Goal: Task Accomplishment & Management: Use online tool/utility

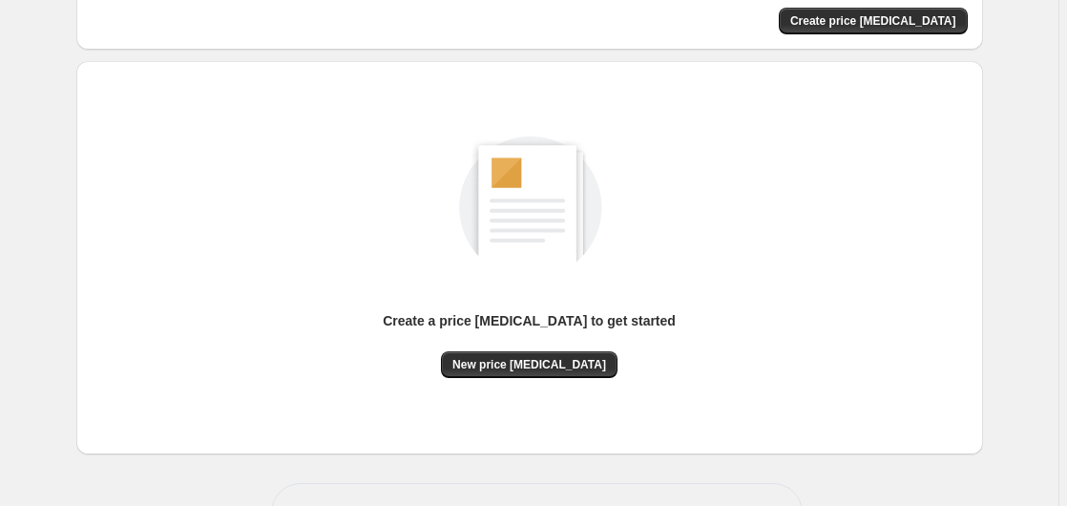
scroll to position [209, 0]
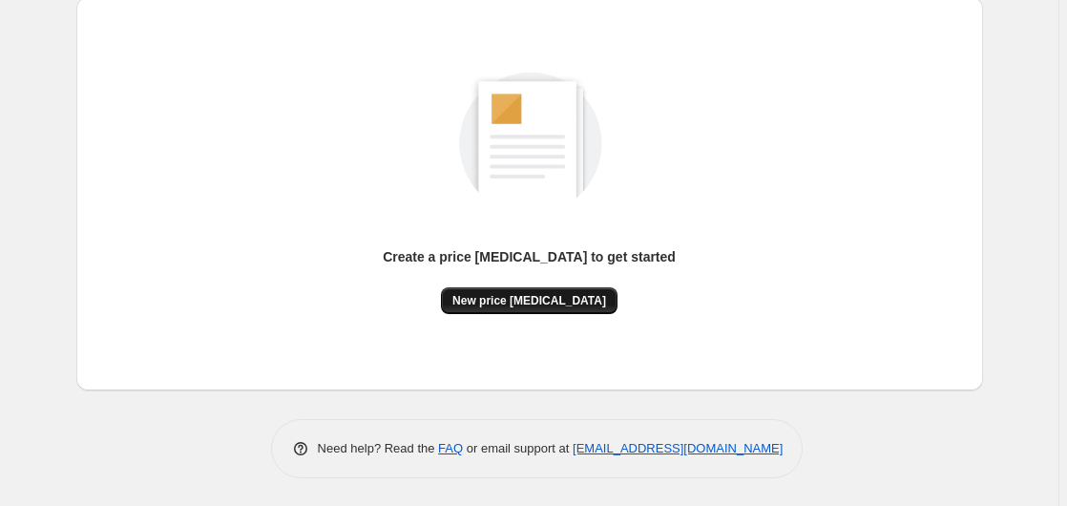
click at [513, 297] on span "New price [MEDICAL_DATA]" at bounding box center [529, 300] width 154 height 15
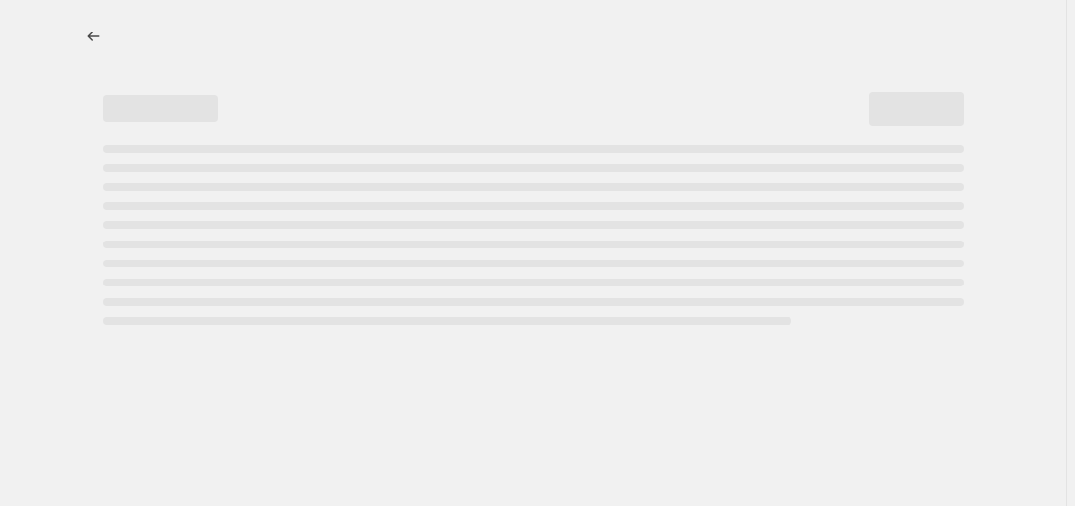
select select "percentage"
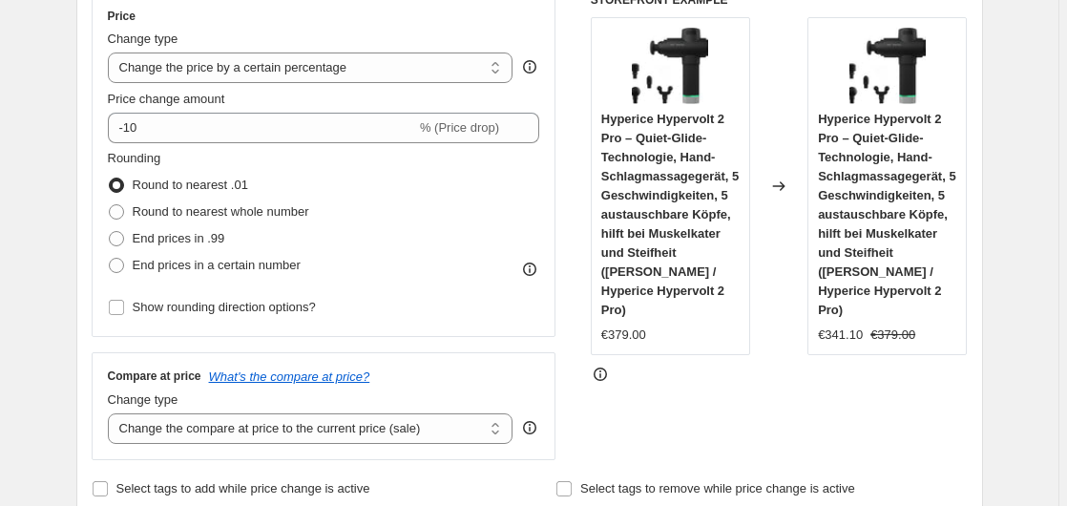
scroll to position [262, 0]
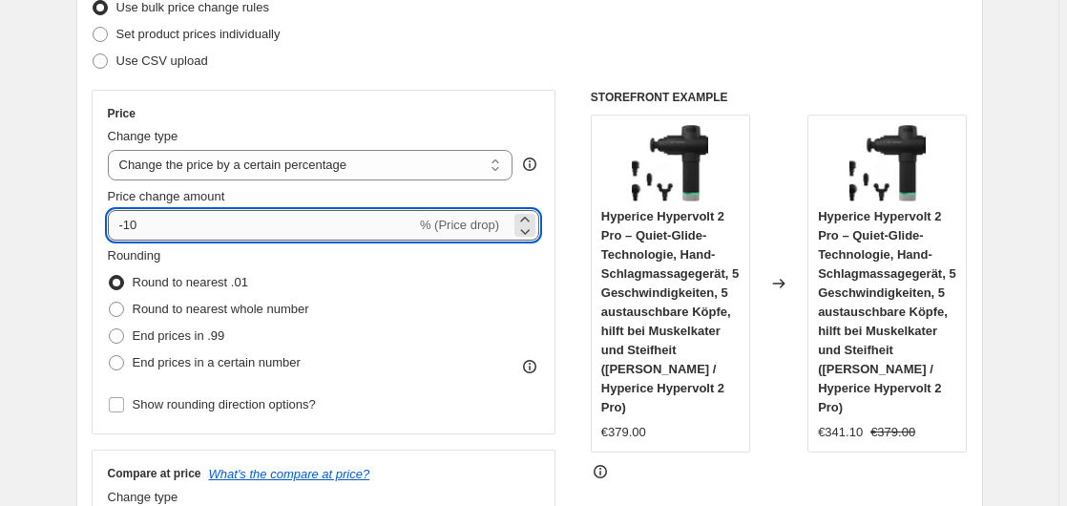
click at [221, 222] on input "-10" at bounding box center [262, 225] width 308 height 31
type input "-1"
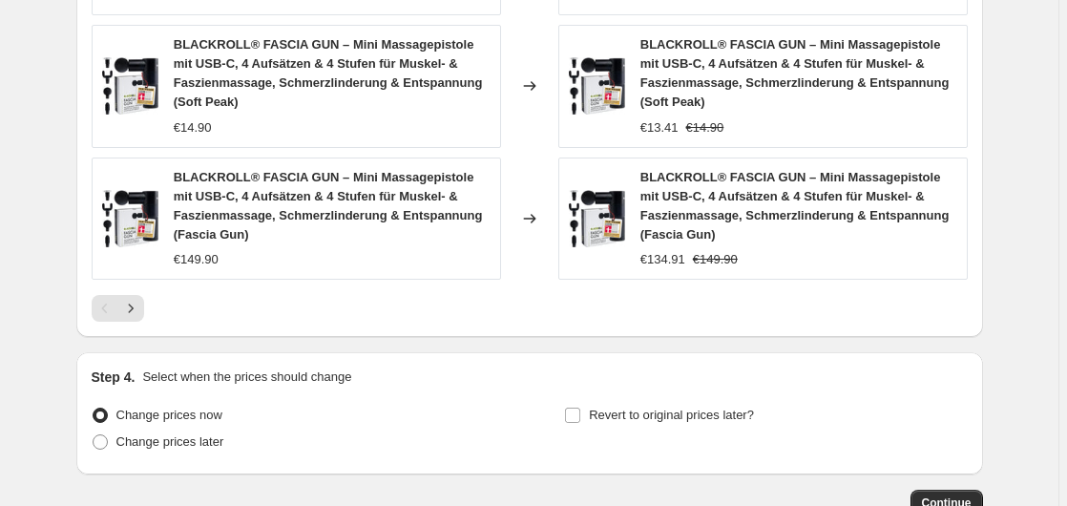
scroll to position [1625, 0]
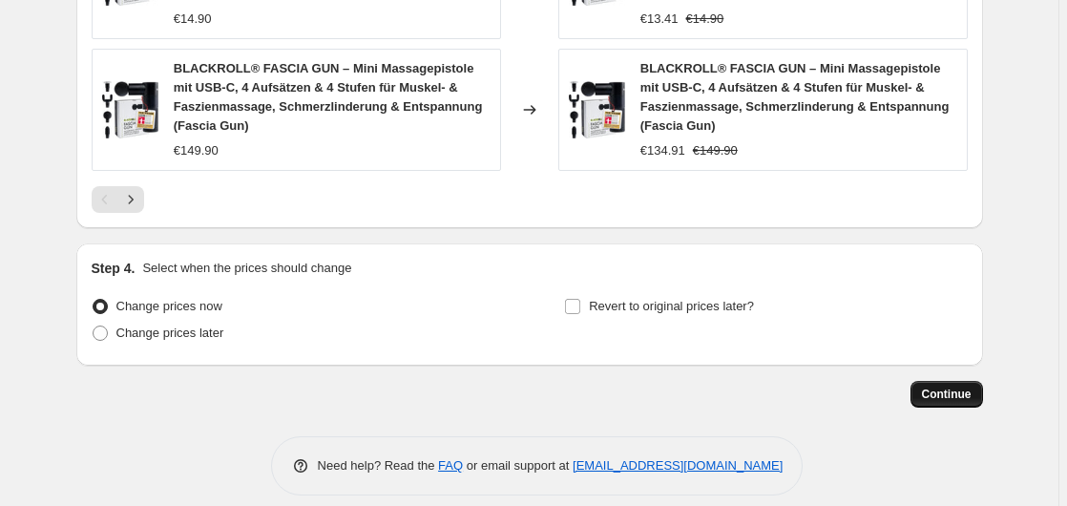
type input "-20"
click at [960, 387] on span "Continue" at bounding box center [947, 394] width 50 height 15
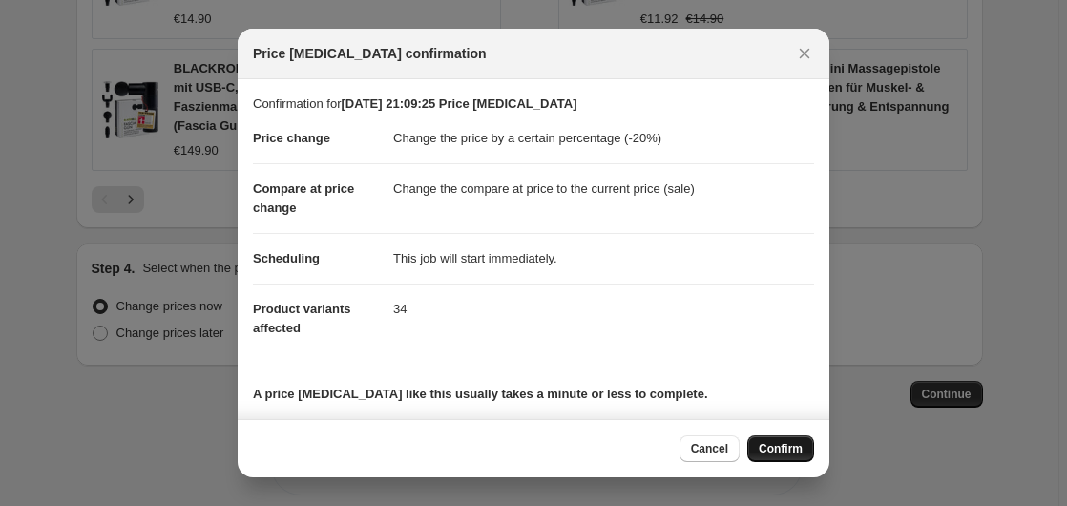
click at [768, 447] on span "Confirm" at bounding box center [781, 448] width 44 height 15
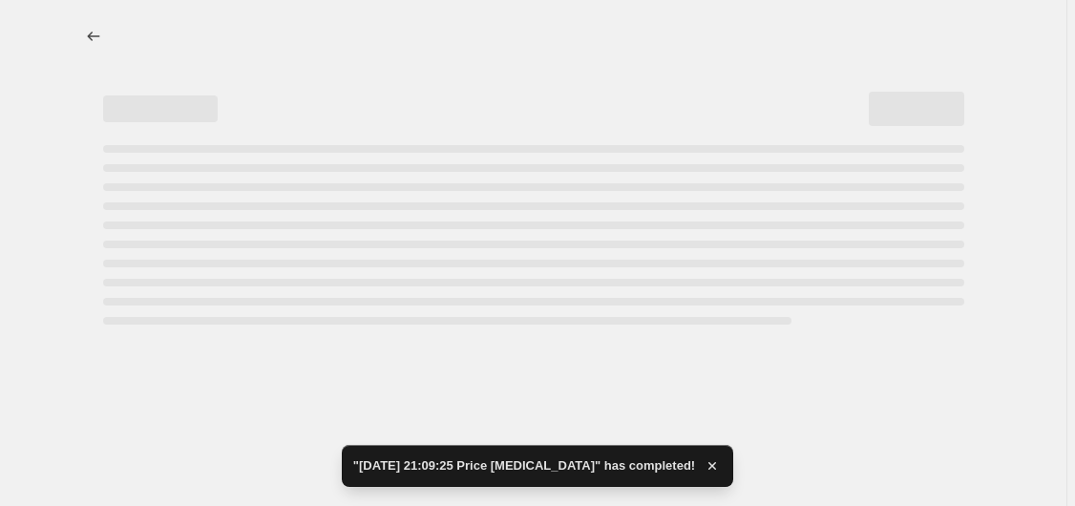
select select "percentage"
